Goal: Complete application form

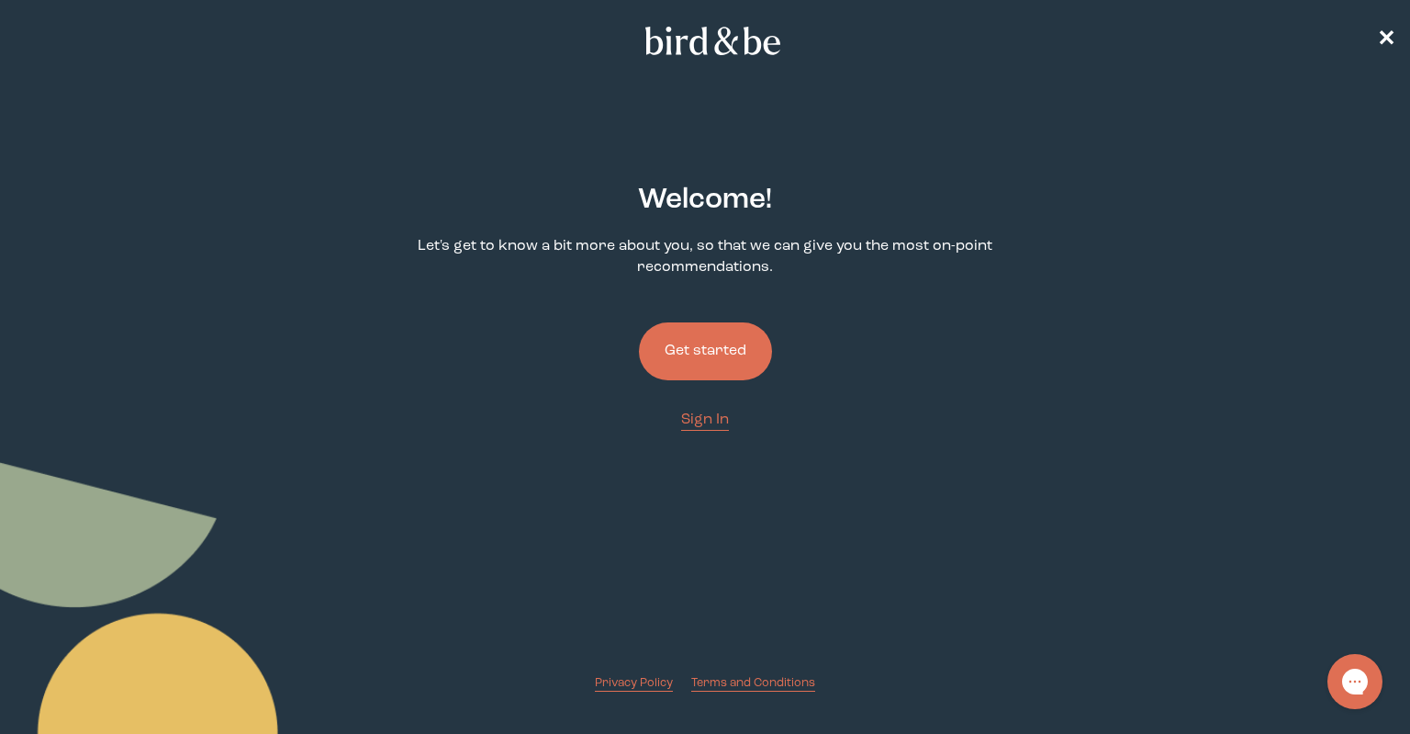
click at [759, 334] on button "Get started" at bounding box center [705, 351] width 133 height 58
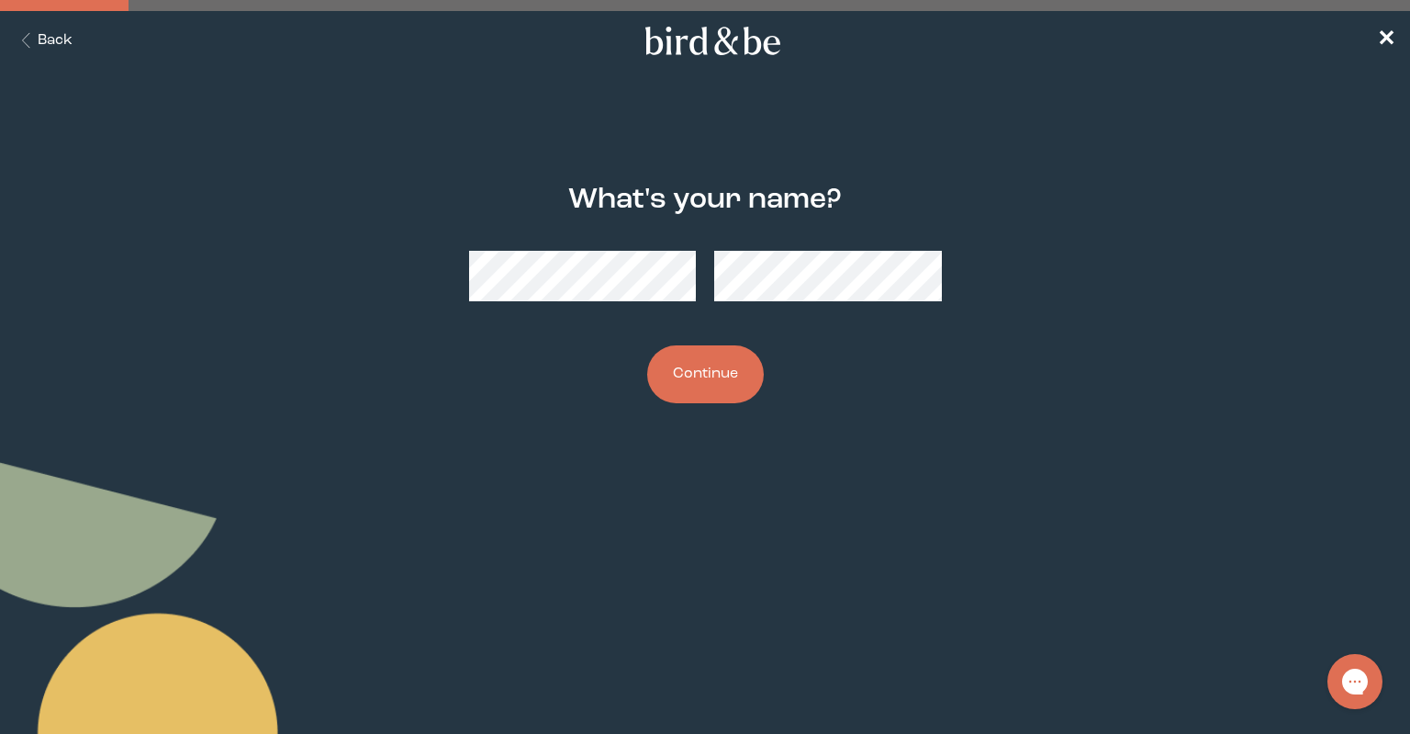
click at [647, 345] on button "Continue" at bounding box center [705, 374] width 117 height 58
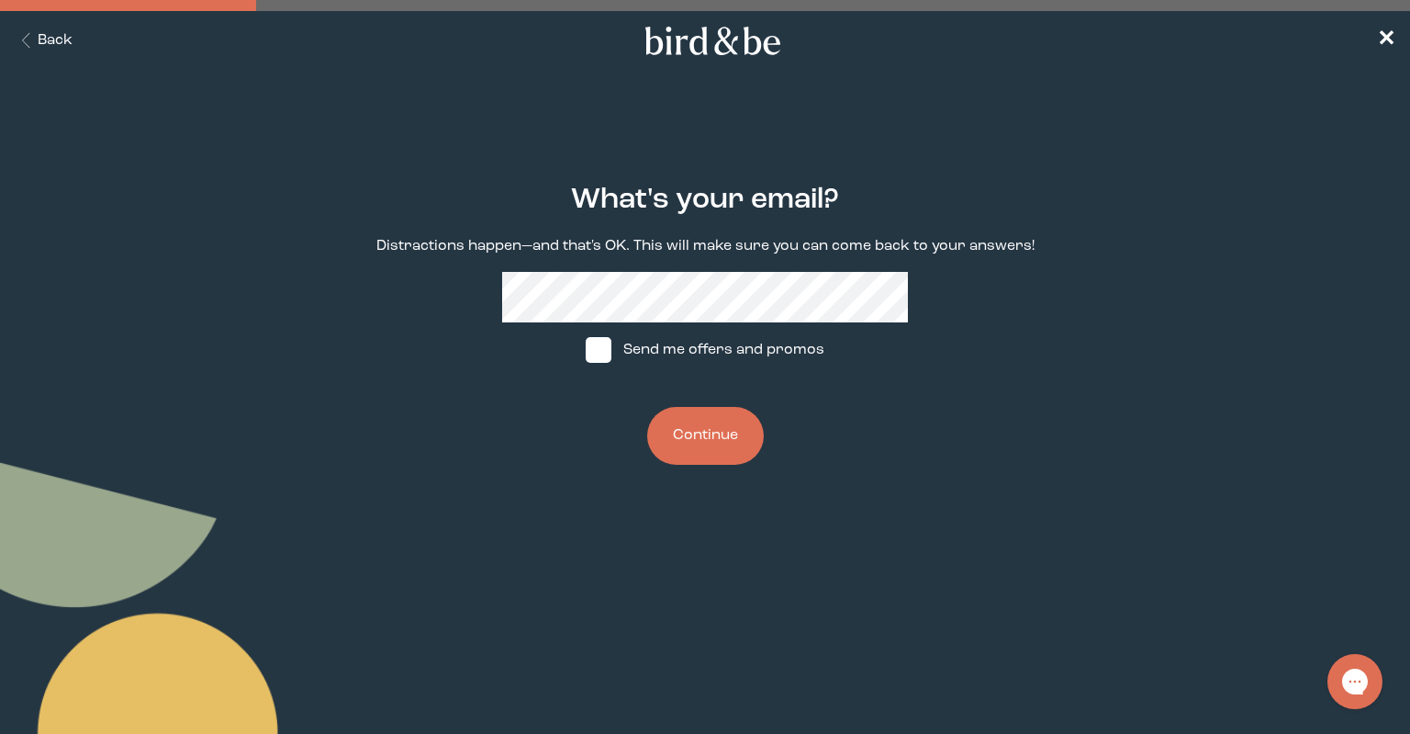
click at [647, 407] on button "Continue" at bounding box center [705, 436] width 117 height 58
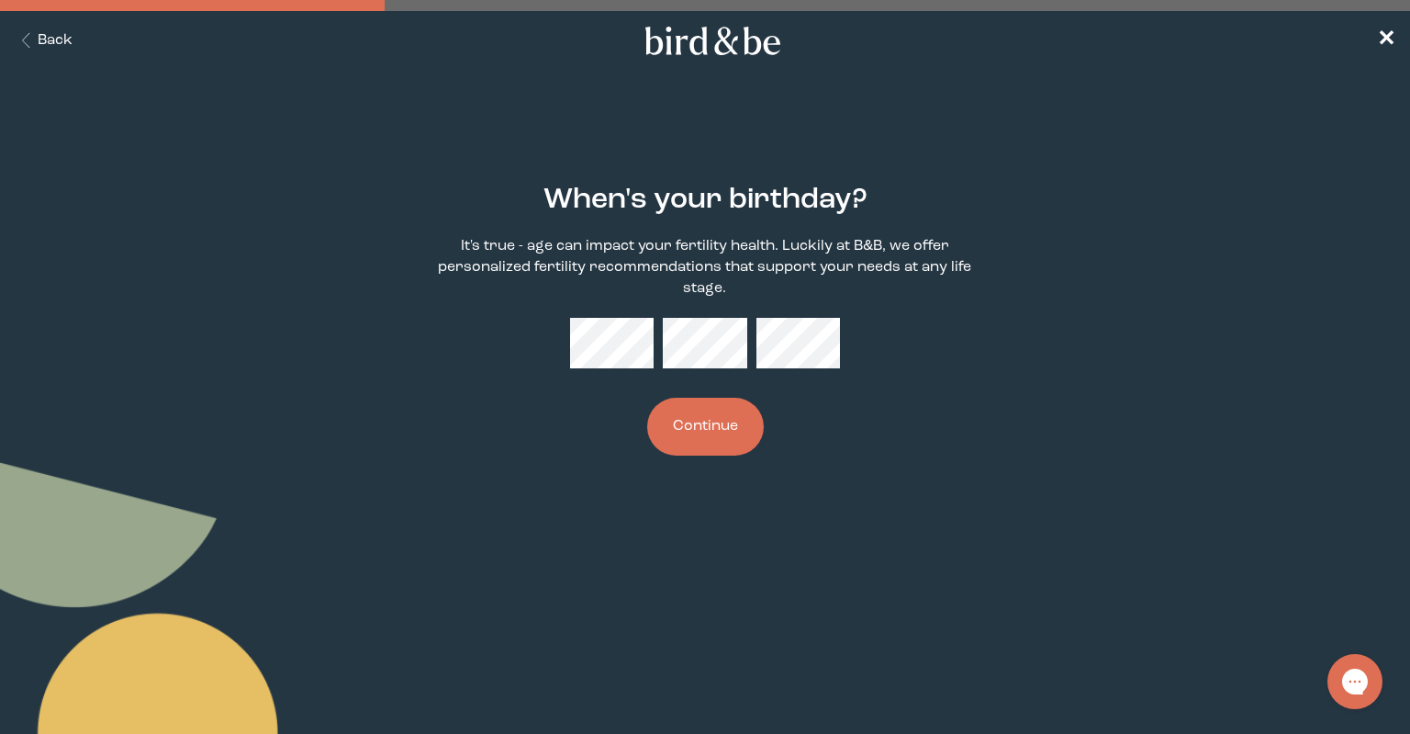
click at [647, 398] on button "Continue" at bounding box center [705, 427] width 117 height 58
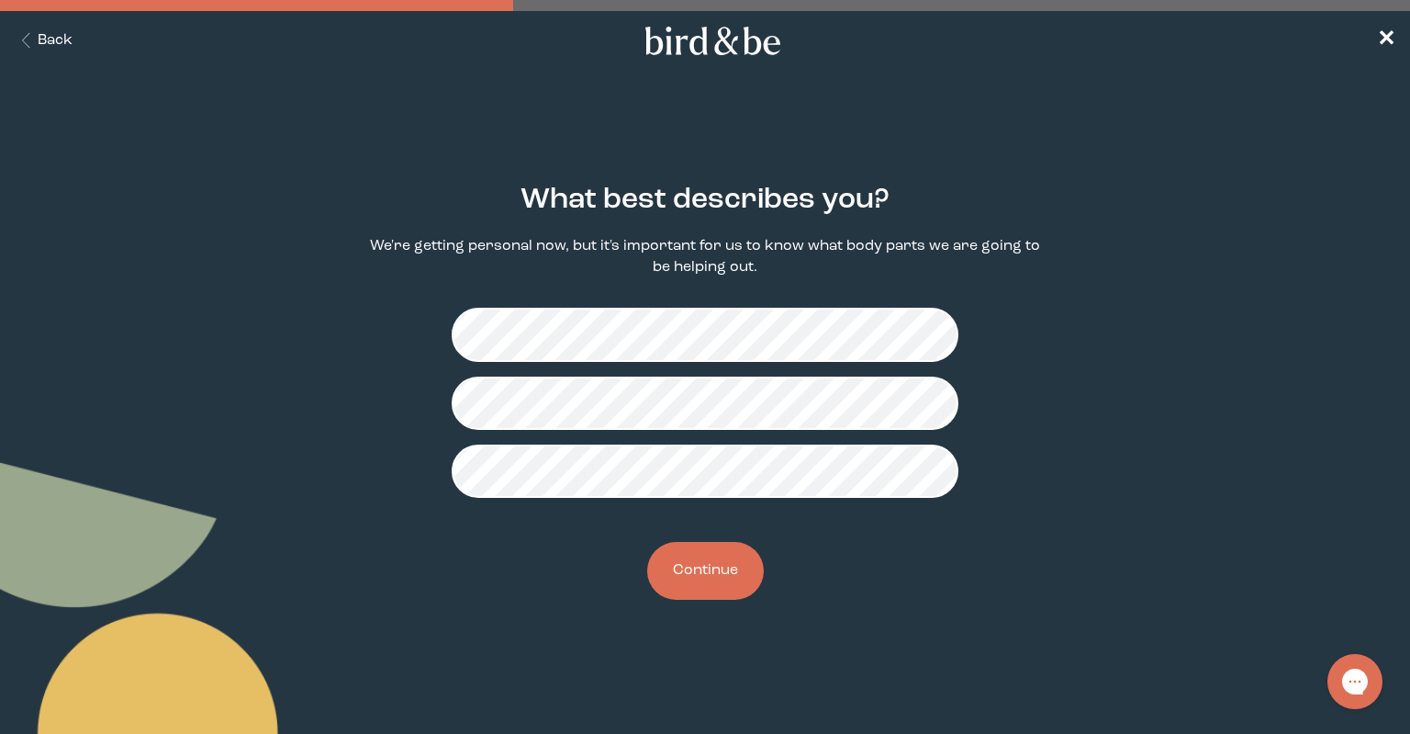
click at [729, 588] on button "Continue" at bounding box center [705, 571] width 117 height 58
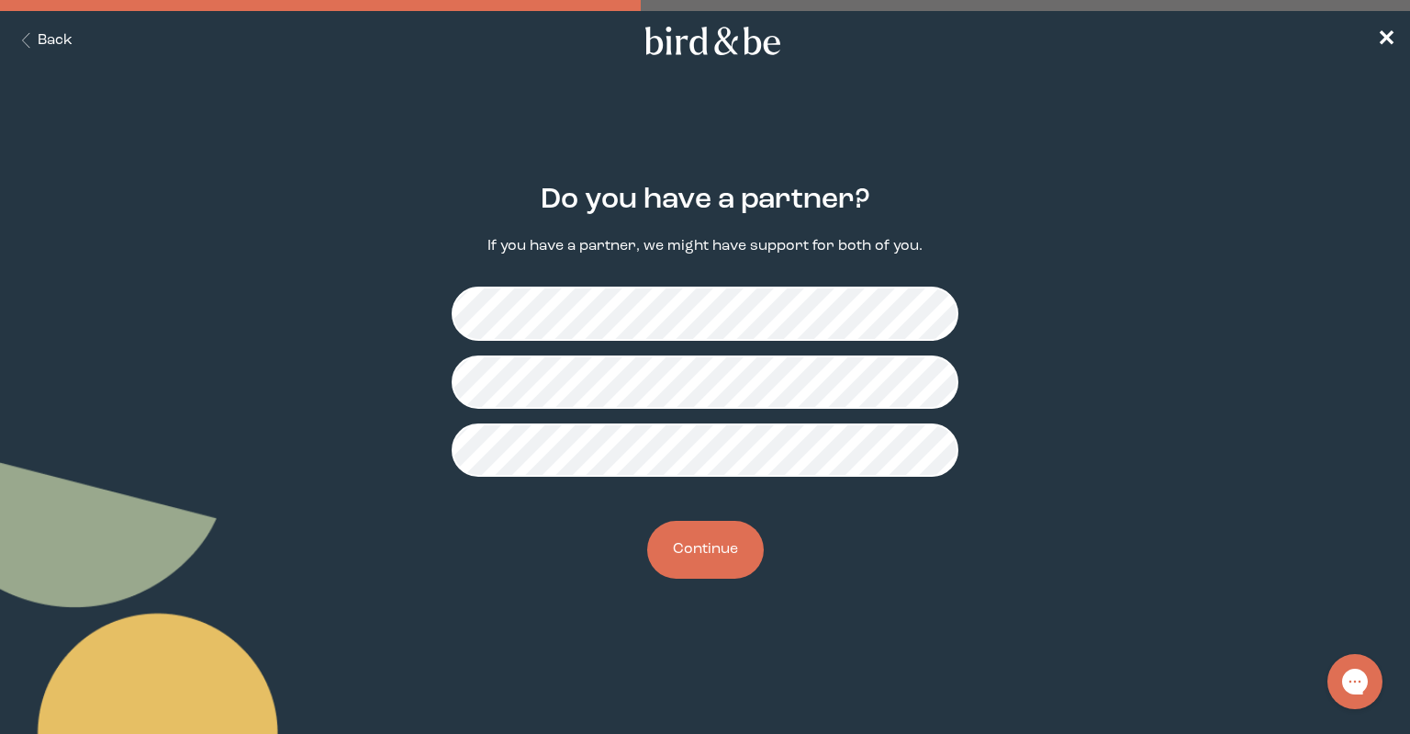
click at [726, 558] on button "Continue" at bounding box center [705, 550] width 117 height 58
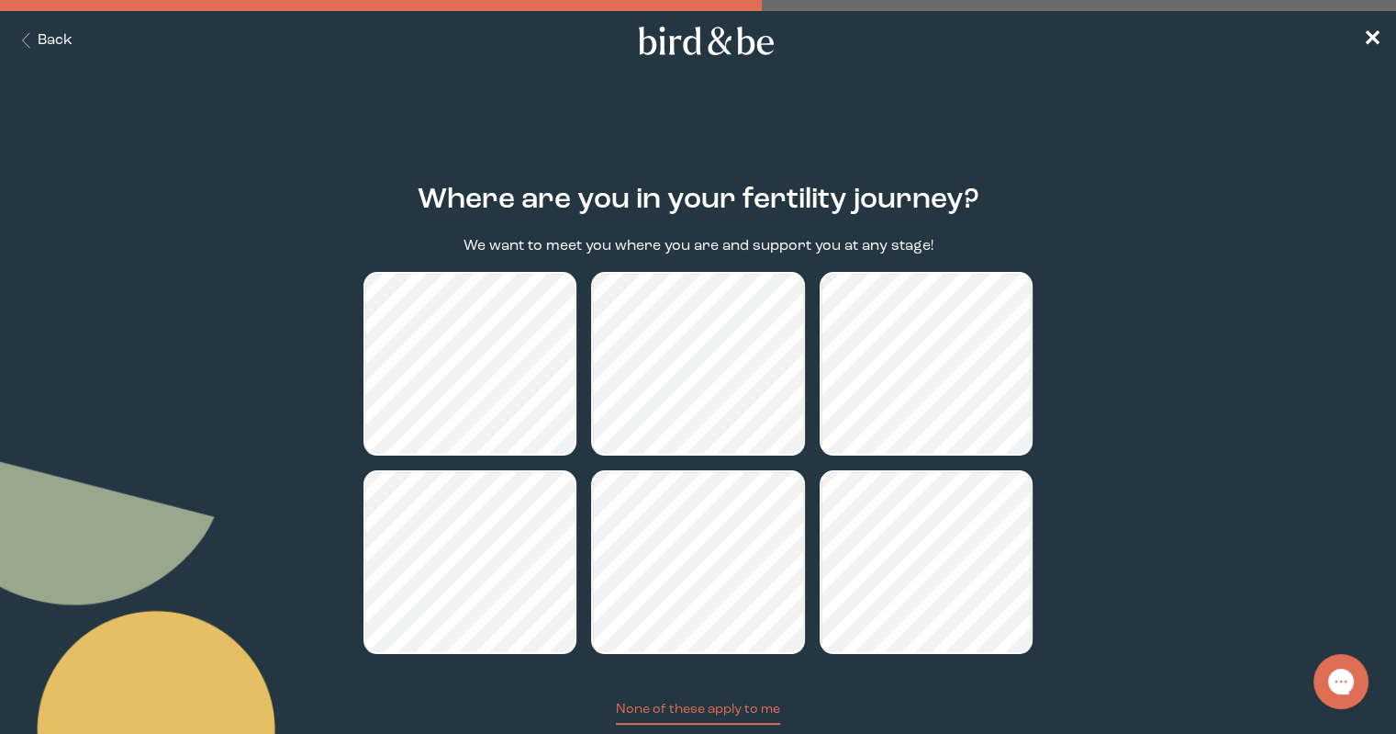
scroll to position [122, 0]
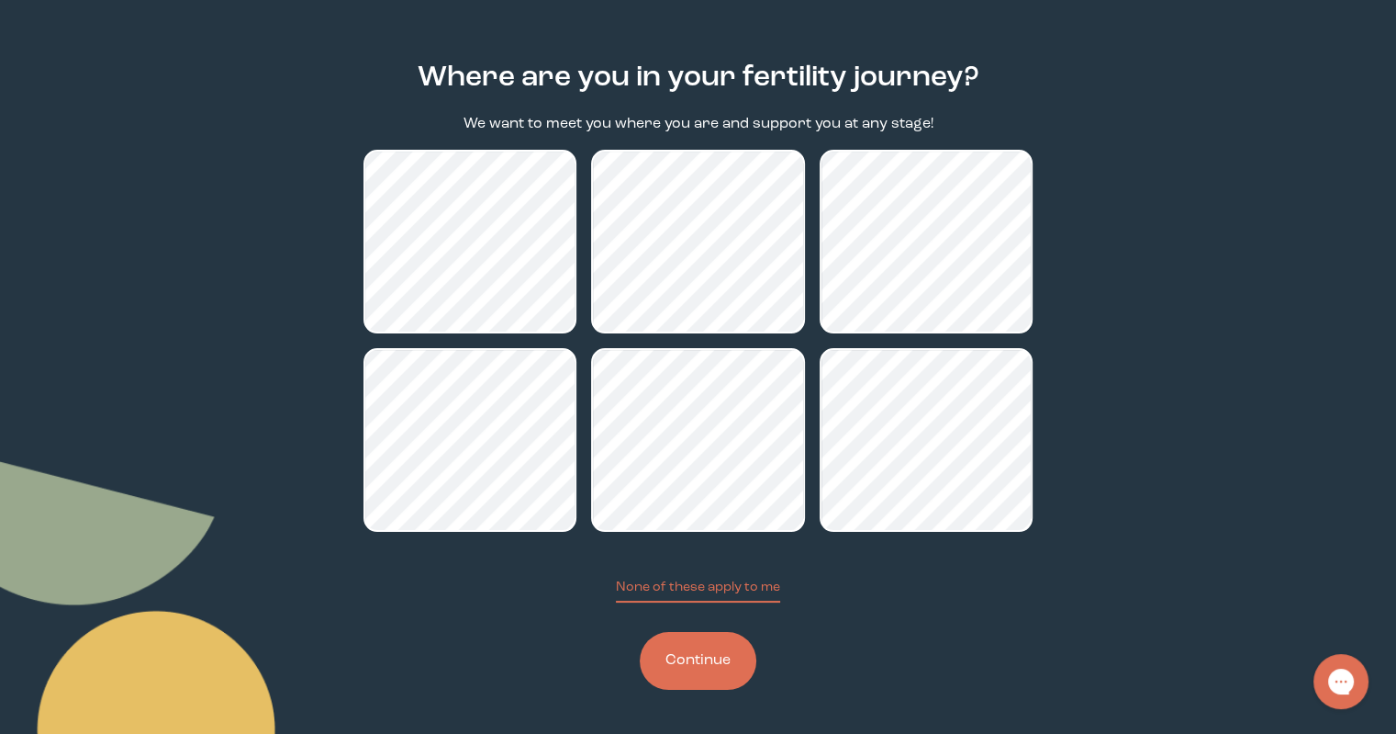
click at [720, 673] on button "Continue" at bounding box center [698, 661] width 117 height 58
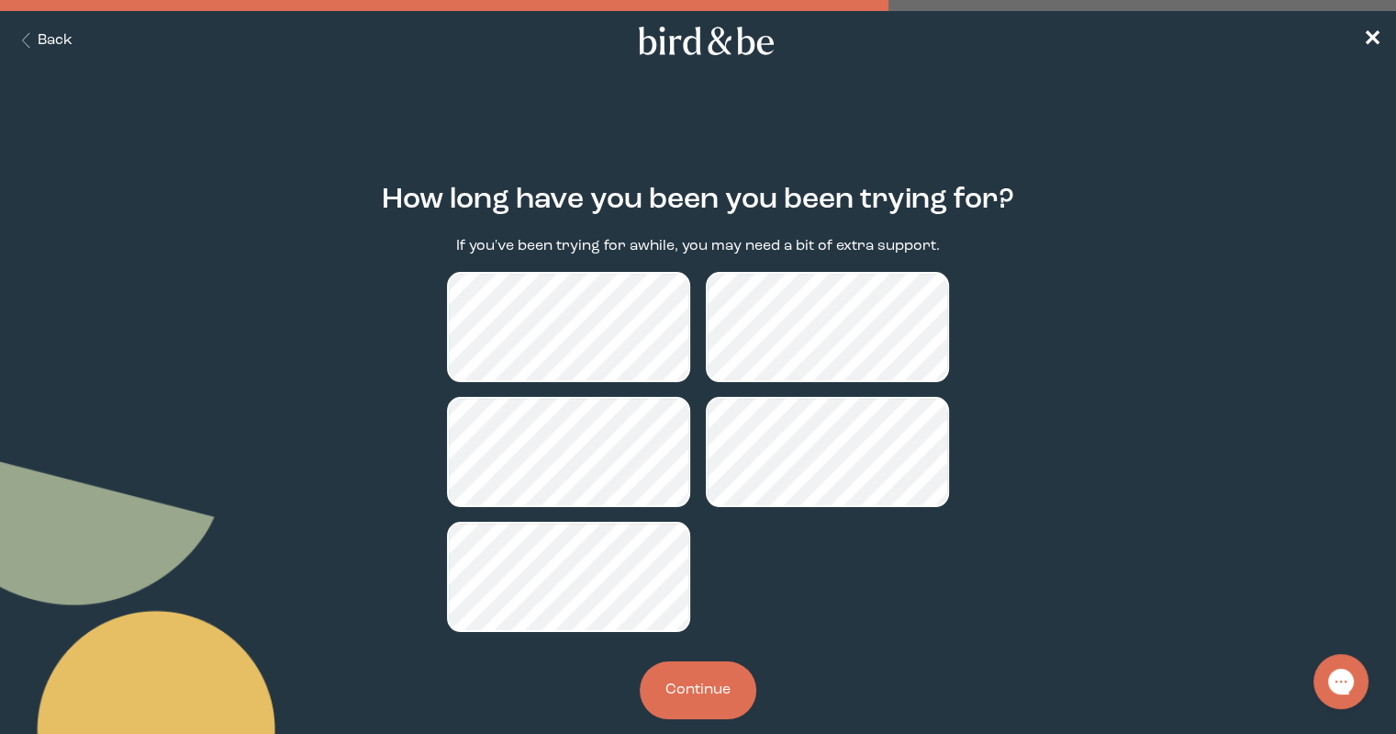
click at [712, 696] on button "Continue" at bounding box center [698, 690] width 117 height 58
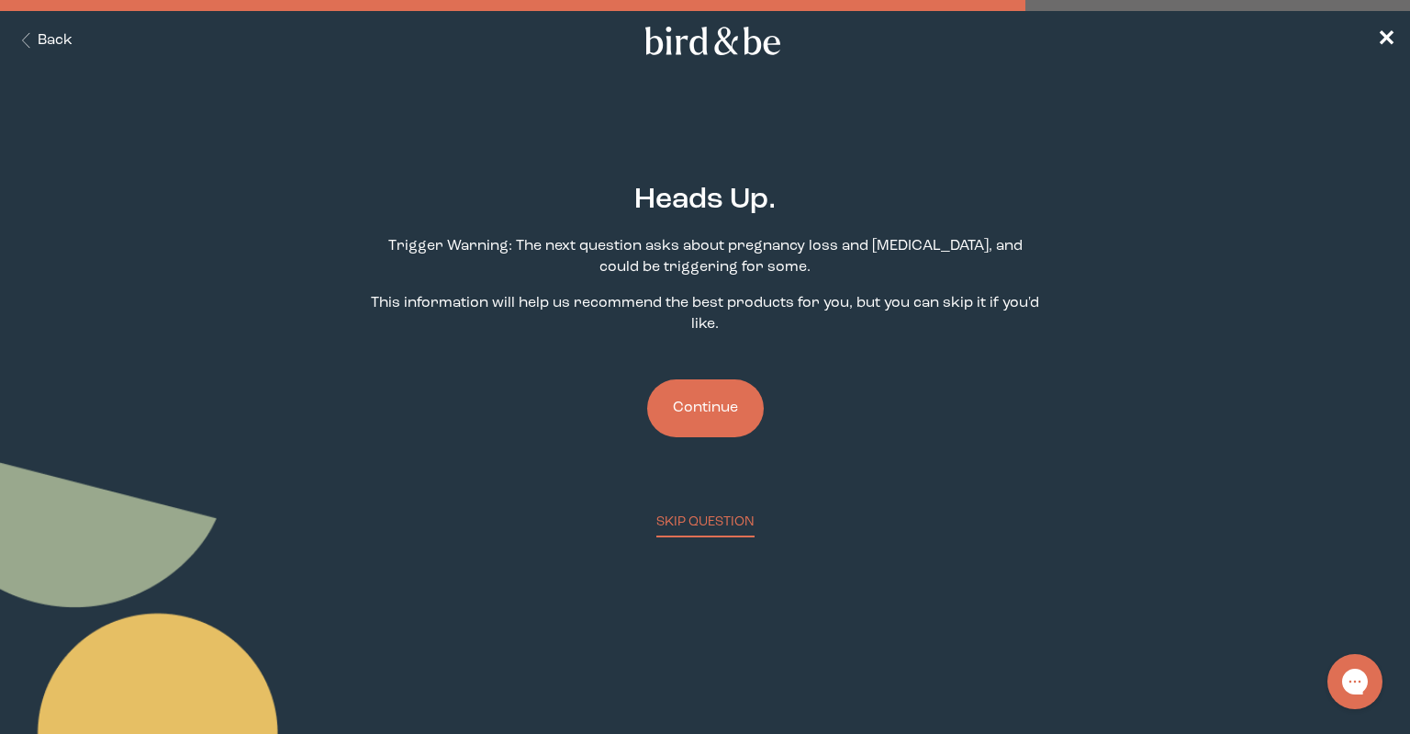
click at [718, 409] on button "Continue" at bounding box center [705, 408] width 117 height 58
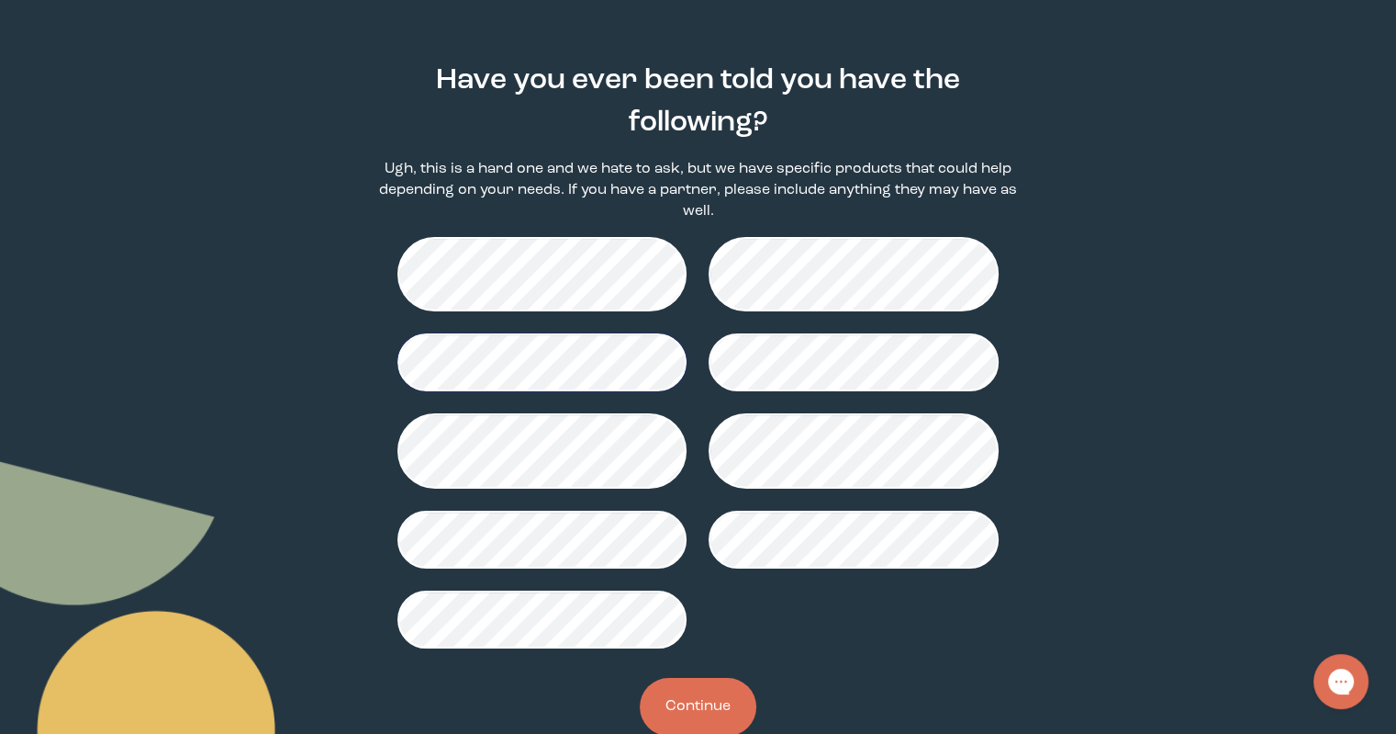
scroll to position [145, 0]
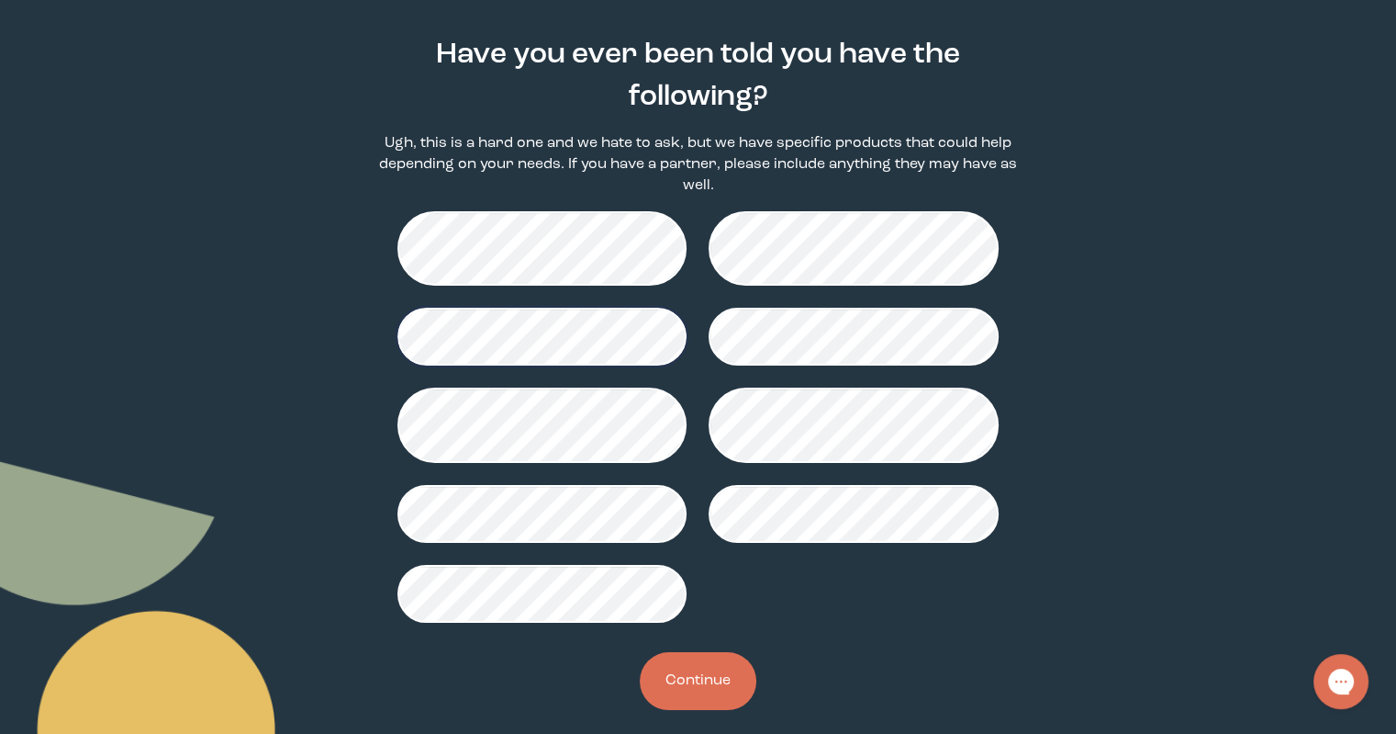
click at [702, 667] on button "Continue" at bounding box center [698, 681] width 117 height 58
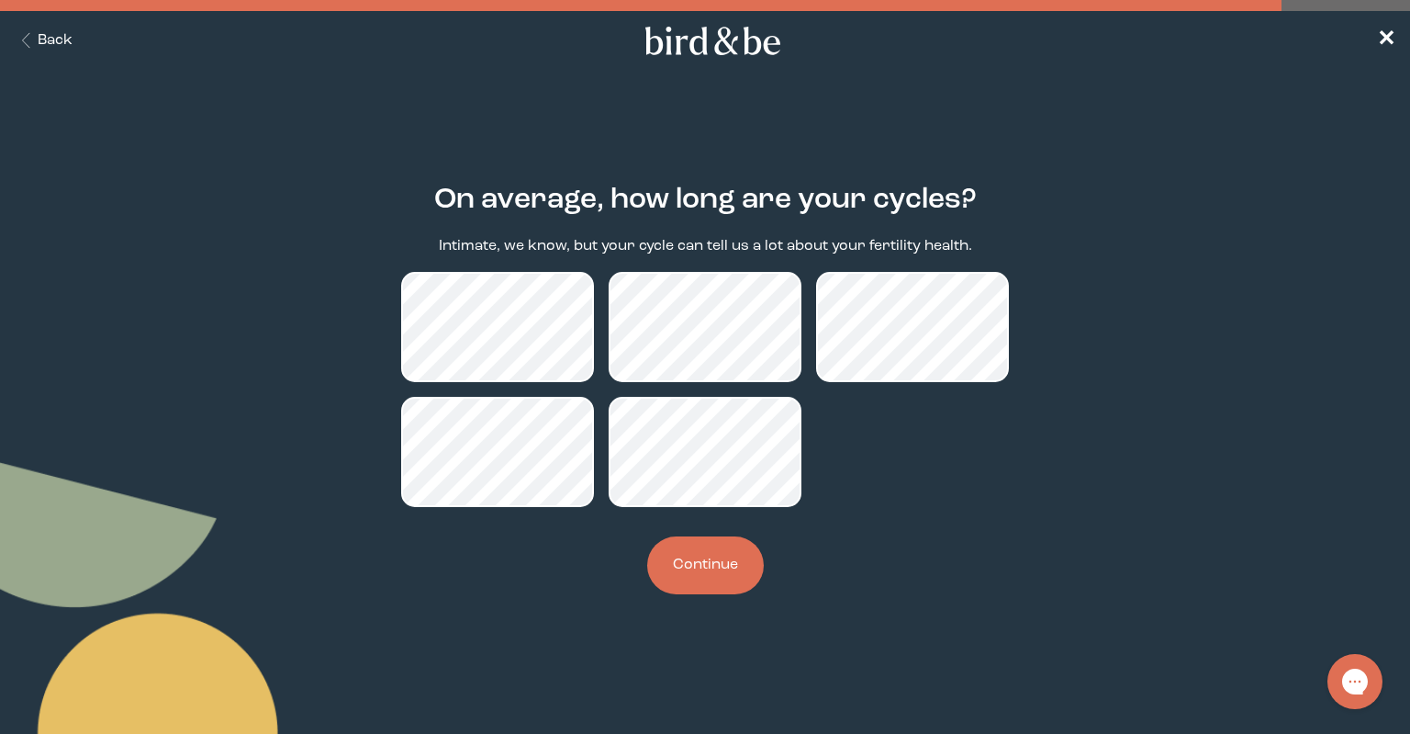
click at [711, 574] on button "Continue" at bounding box center [705, 565] width 117 height 58
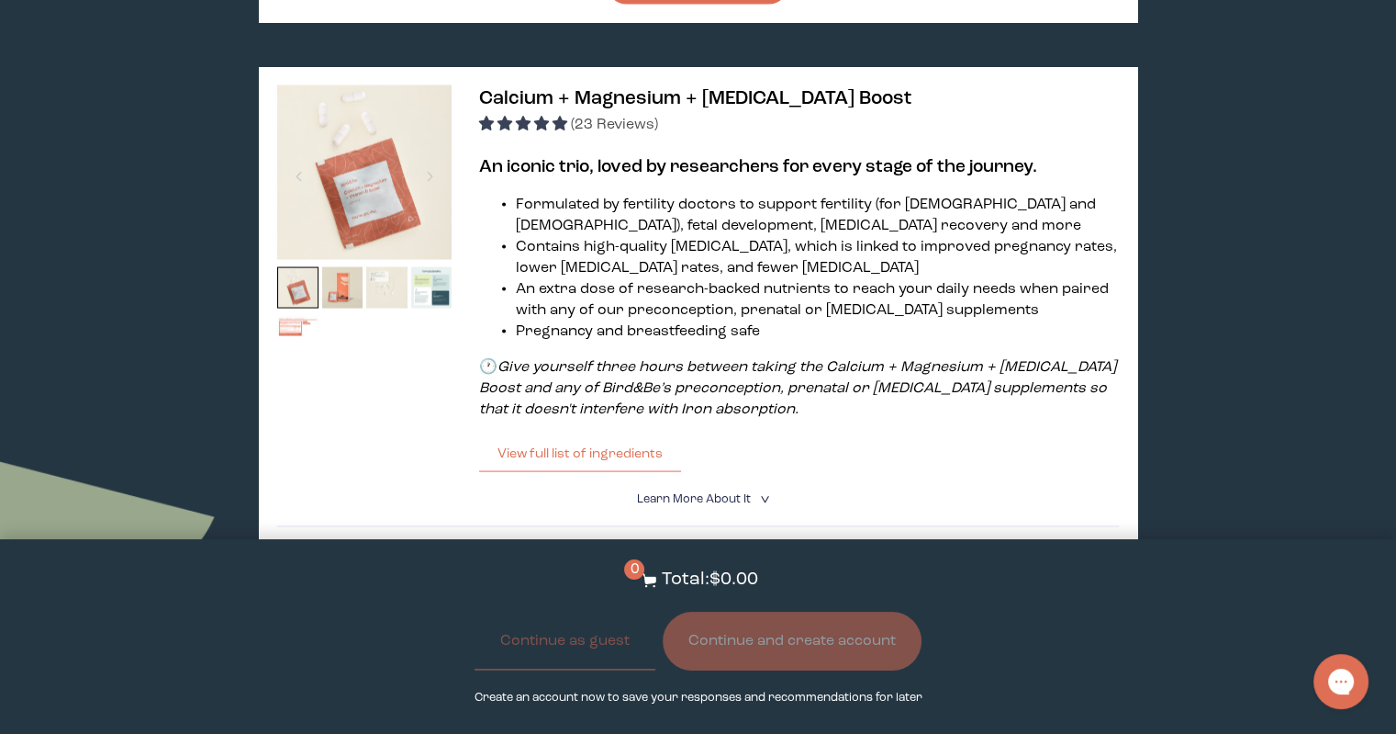
scroll to position [3580, 0]
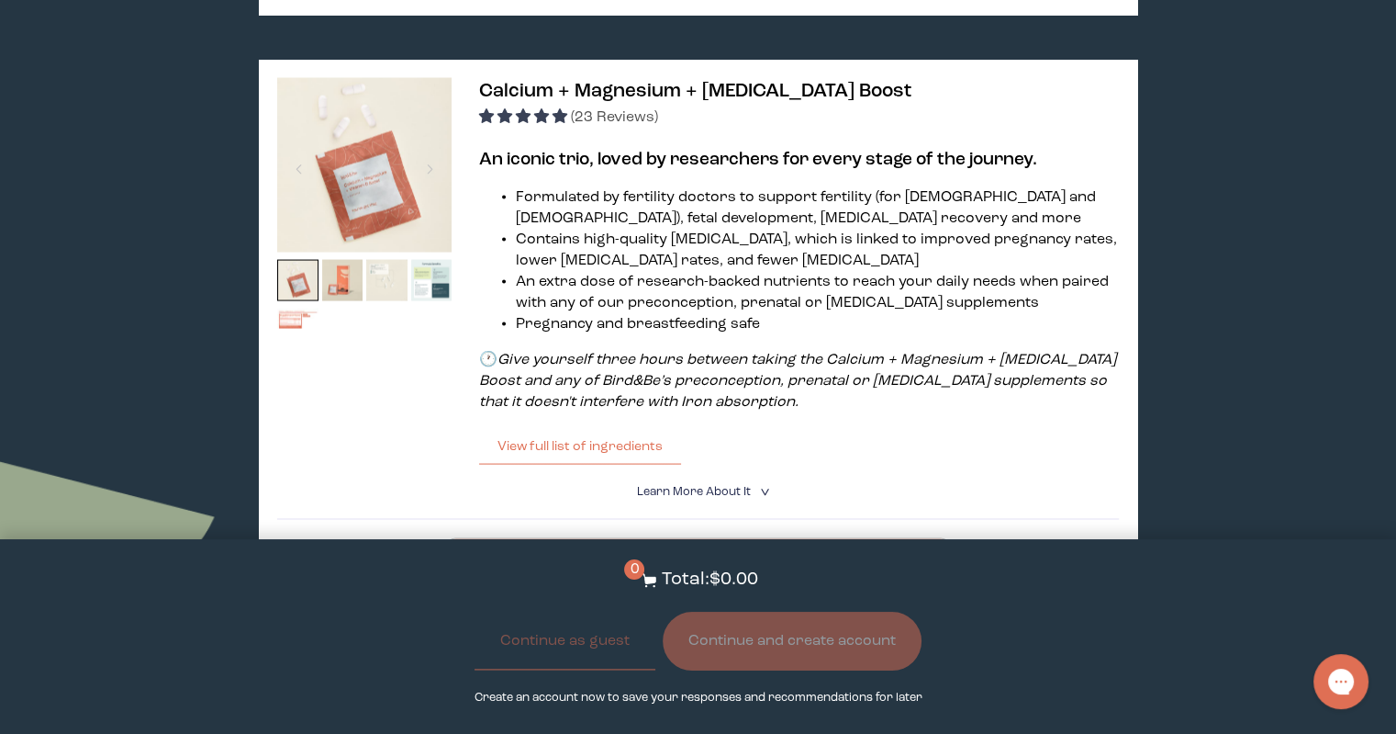
click at [208, 111] on div "Hooray! We have your supplements ready. We've matched you with these products b…" at bounding box center [698, 206] width 1396 height 7434
